Goal: Download file/media

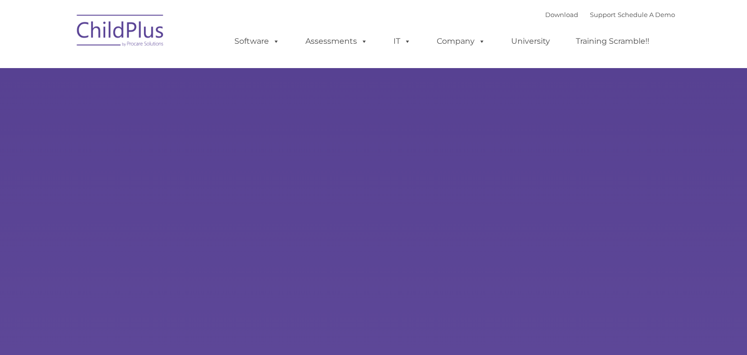
select select "MEDIUM"
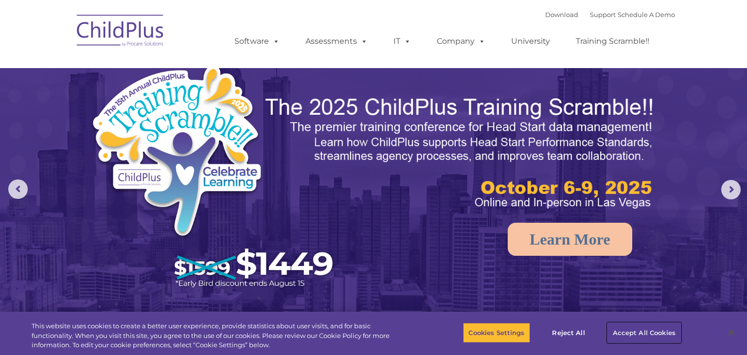
click at [644, 330] on button "Accept All Cookies" at bounding box center [643, 332] width 73 height 20
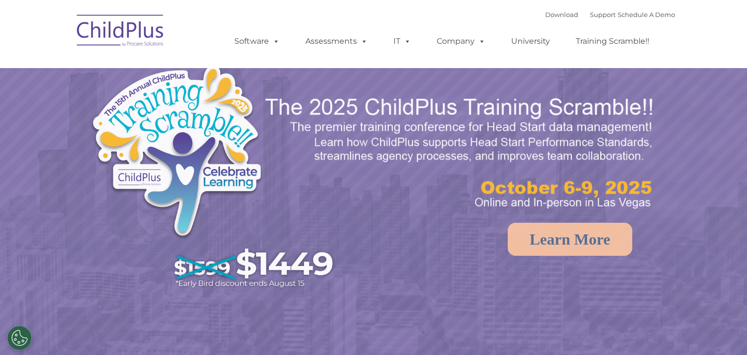
select select "MEDIUM"
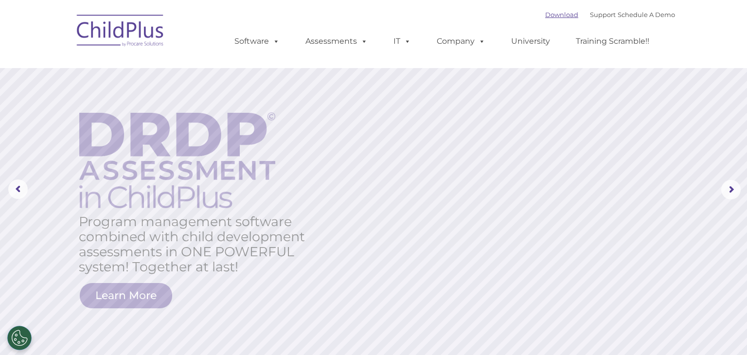
click at [545, 12] on link "Download" at bounding box center [561, 15] width 33 height 8
